Goal: Task Accomplishment & Management: Complete application form

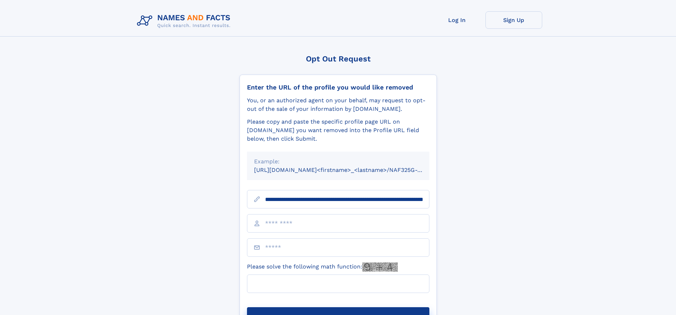
scroll to position [0, 79]
type input "**********"
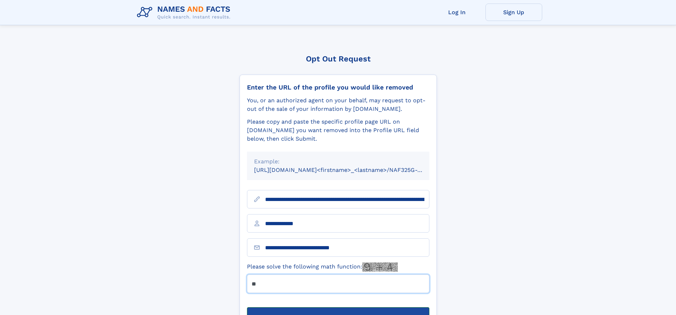
type input "**"
click at [338, 307] on button "Submit Opt Out Request" at bounding box center [338, 318] width 182 height 23
